Goal: Information Seeking & Learning: Learn about a topic

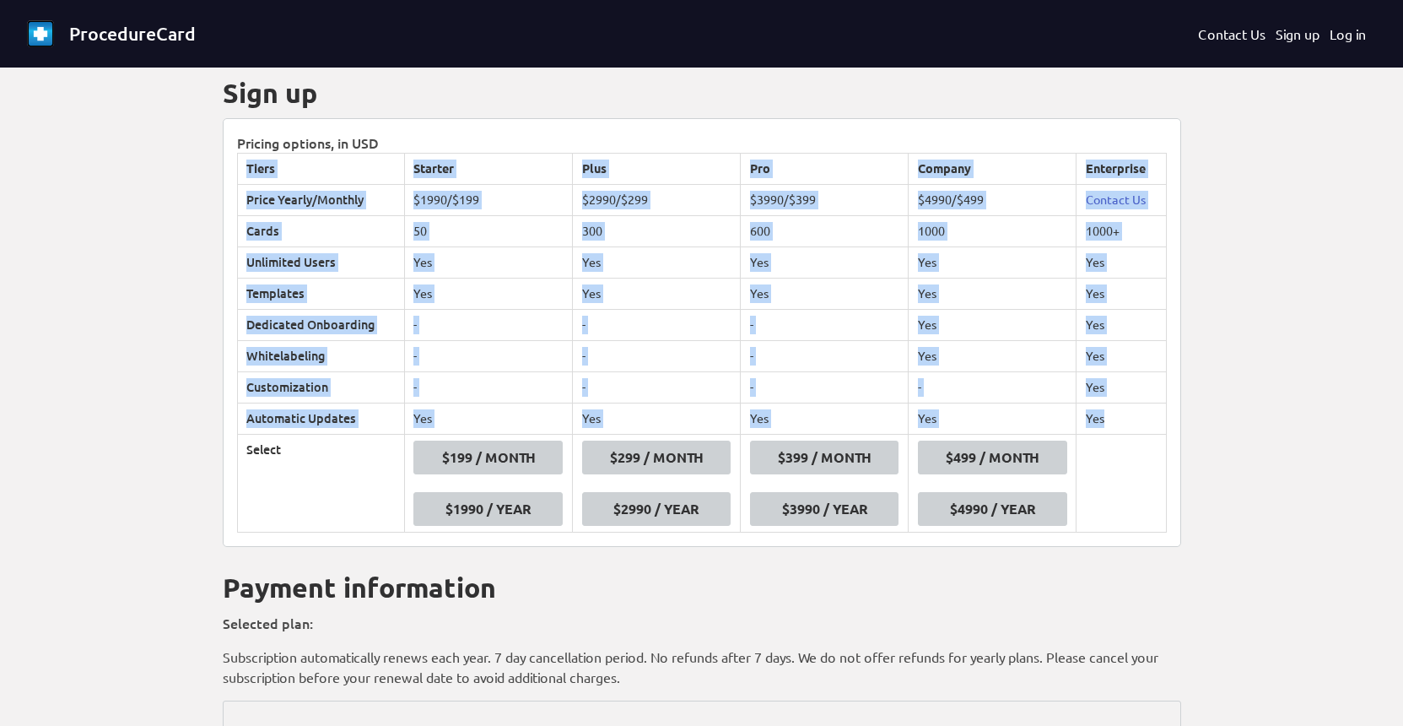
drag, startPoint x: 246, startPoint y: 165, endPoint x: 1143, endPoint y: 427, distance: 935.1
click at [1143, 427] on table "Tiers Starter Plus Pro Company Enterprise Price Yearly/Monthly $1990/$199 $2990…" at bounding box center [702, 343] width 930 height 380
copy table "Tiers Starter Plus Pro Company Enterprise Price Yearly/Monthly $1990/$199 $2990…"
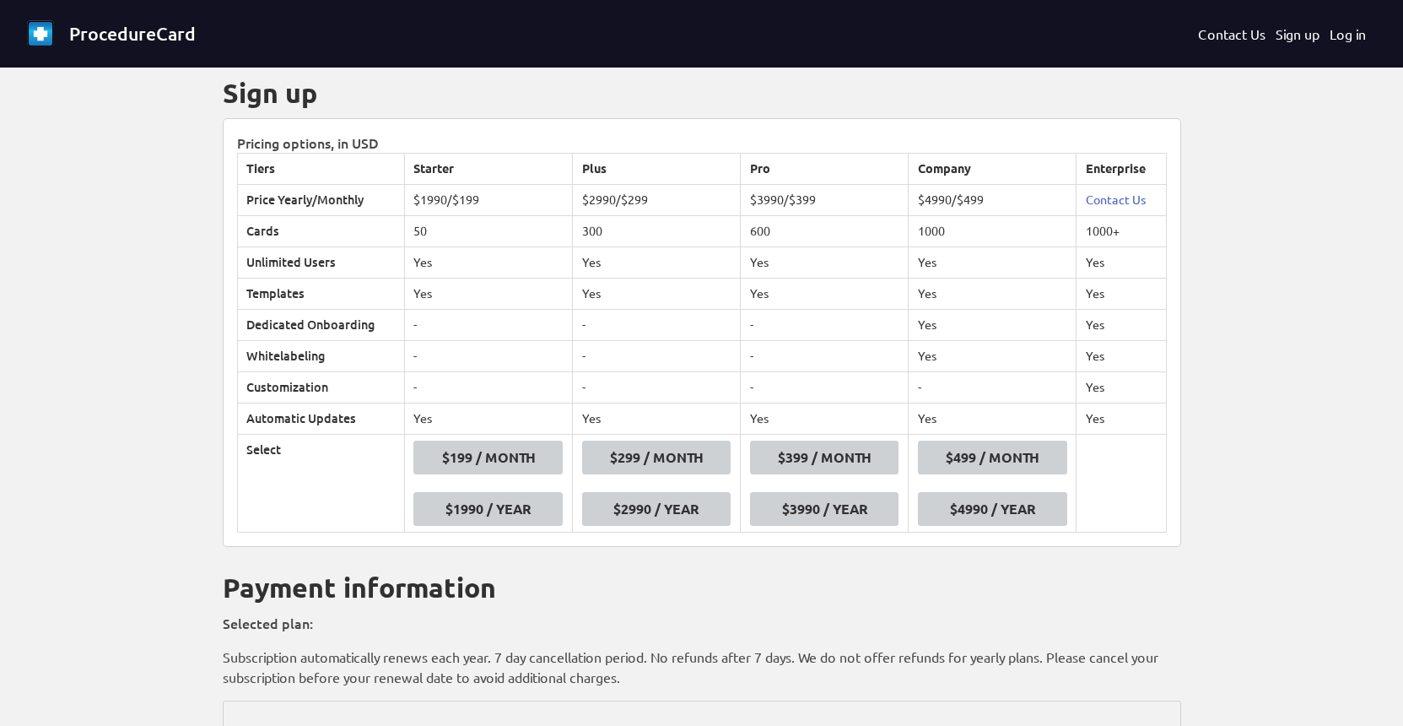
click at [508, 234] on td "50" at bounding box center [488, 230] width 168 height 31
drag, startPoint x: 246, startPoint y: 165, endPoint x: 1120, endPoint y: 535, distance: 949.0
click at [1120, 535] on div "Pricing options, in USD Tiers Starter Plus Pro Company Enterprise Price Yearly/…" at bounding box center [702, 332] width 958 height 429
copy thead
